Goal: Understand process/instructions: Learn how to perform a task or action

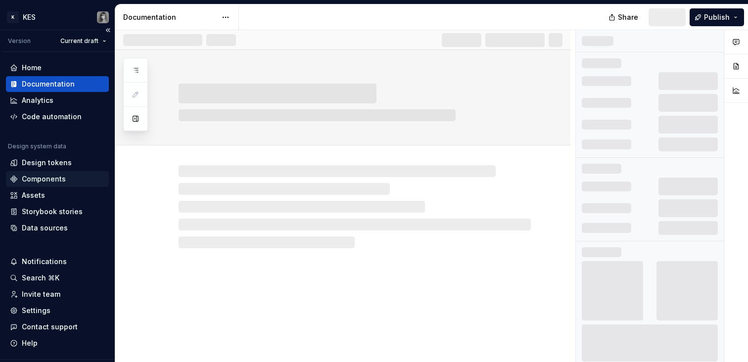
click at [50, 175] on div "Components" at bounding box center [44, 179] width 44 height 10
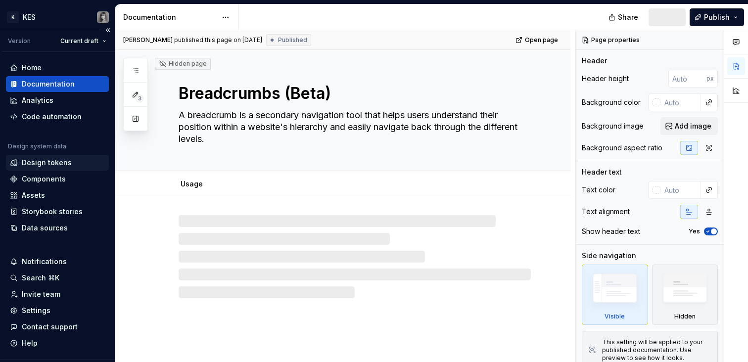
click at [54, 161] on div "Design tokens" at bounding box center [47, 163] width 50 height 10
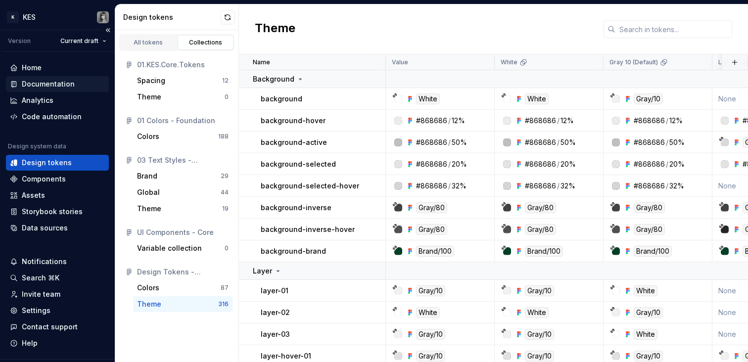
click at [57, 83] on div "Documentation" at bounding box center [48, 84] width 53 height 10
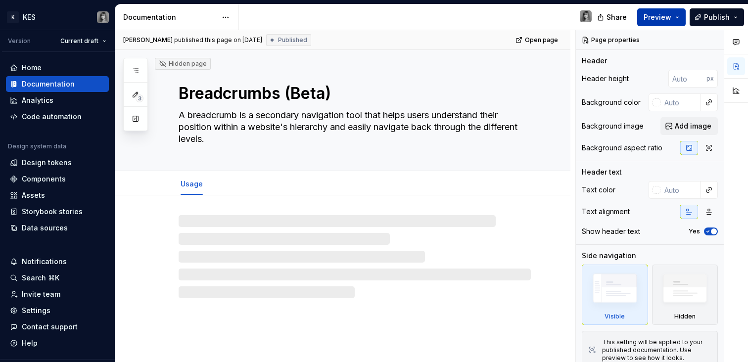
type textarea "*"
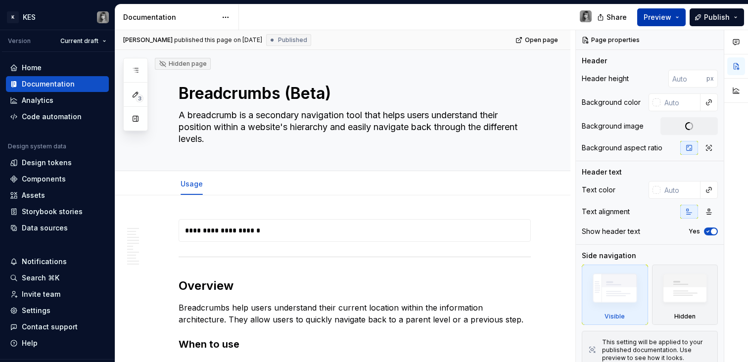
click at [685, 16] on button "Preview" at bounding box center [662, 17] width 49 height 18
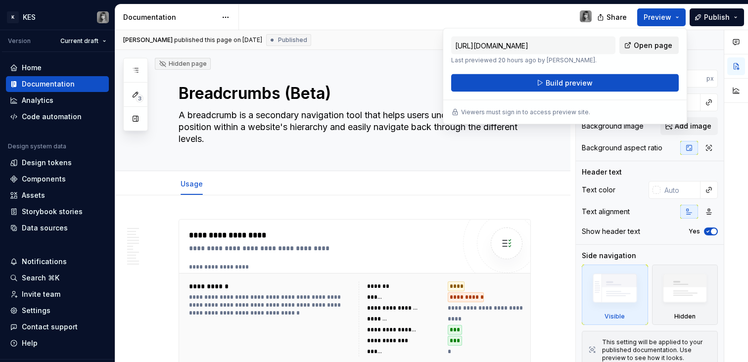
click at [650, 48] on span "Open page" at bounding box center [653, 46] width 39 height 10
